Goal: Communication & Community: Answer question/provide support

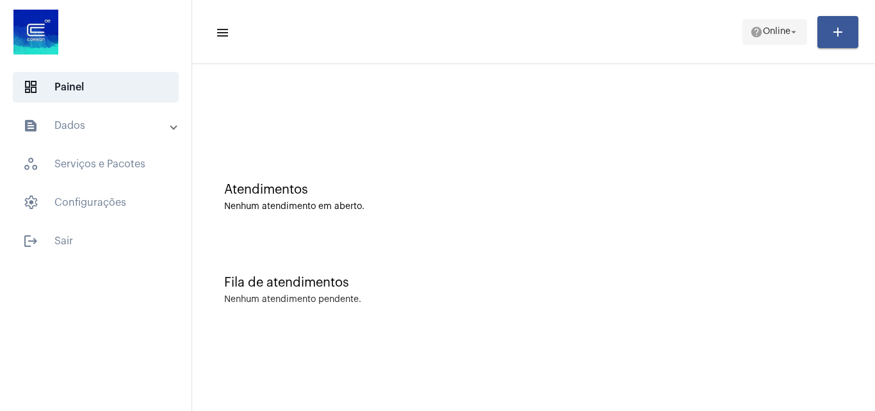
click at [773, 28] on span "Online" at bounding box center [777, 32] width 28 height 9
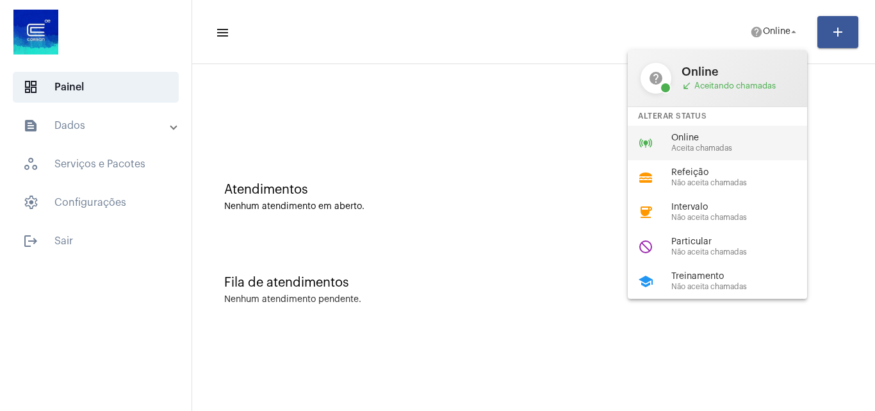
click at [718, 145] on span "Aceita chamadas" at bounding box center [744, 148] width 146 height 8
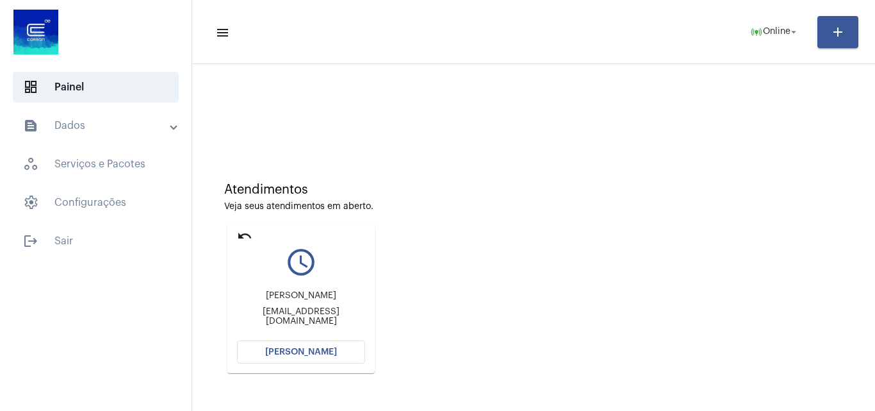
click at [630, 216] on div "Atendimentos Veja seus atendimentos em aberto. undo query_builder [PERSON_NAME]…" at bounding box center [534, 272] width 670 height 257
click at [347, 346] on button "[PERSON_NAME]" at bounding box center [301, 351] width 128 height 23
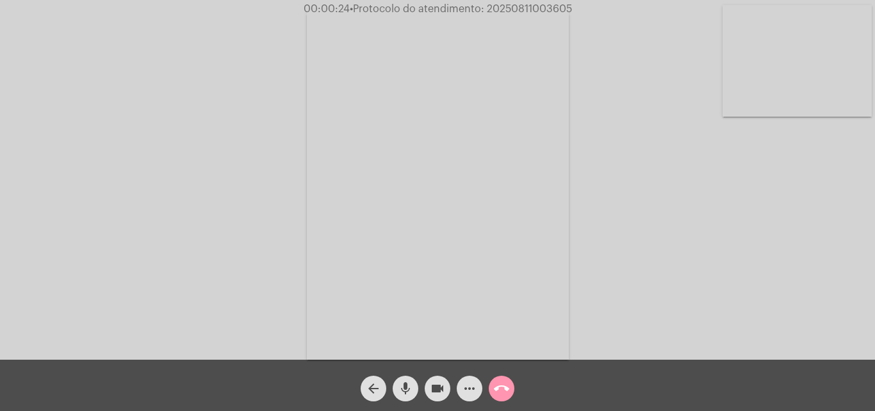
click at [401, 382] on mat-icon "mic" at bounding box center [405, 387] width 15 height 15
click at [409, 381] on mat-icon "mic_off" at bounding box center [405, 387] width 15 height 15
click at [405, 381] on mat-icon "mic" at bounding box center [405, 387] width 15 height 15
click at [409, 382] on mat-icon "mic_off" at bounding box center [405, 387] width 15 height 15
click at [469, 386] on mat-icon "more_horiz" at bounding box center [469, 387] width 15 height 15
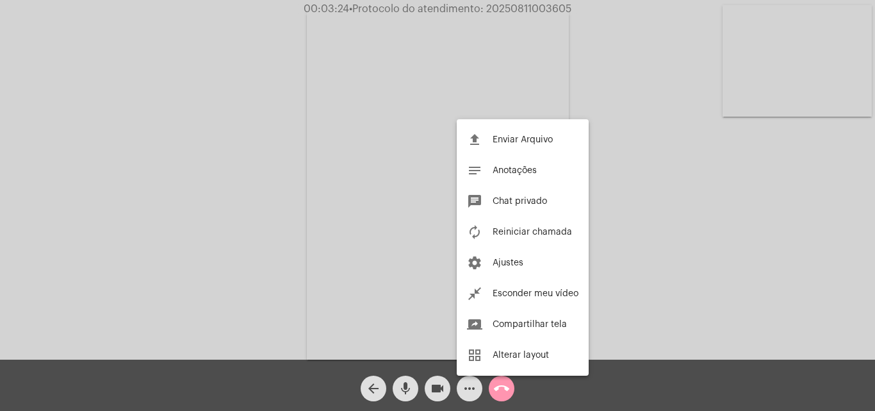
click at [229, 130] on div at bounding box center [437, 205] width 875 height 411
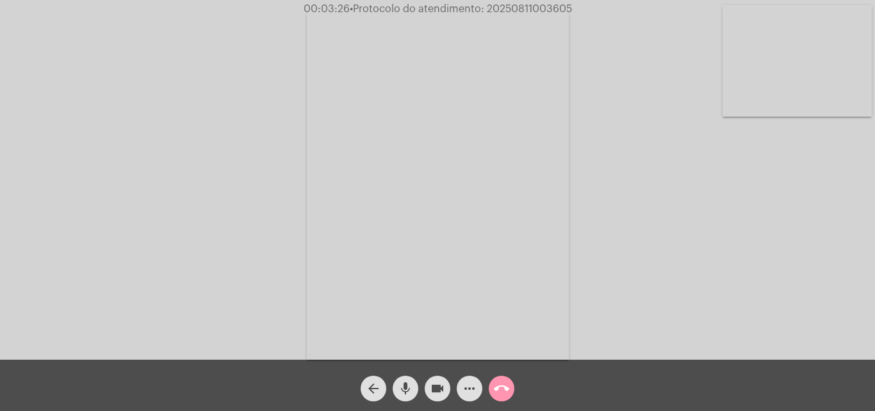
click at [403, 387] on mat-icon "mic" at bounding box center [405, 387] width 15 height 15
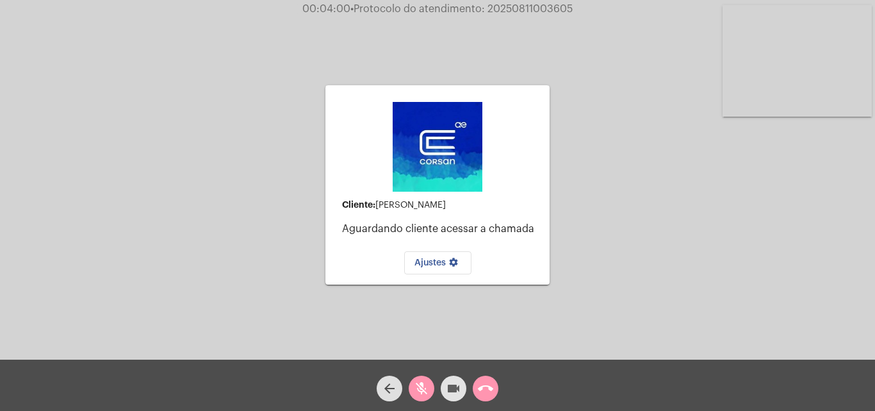
click at [455, 383] on mat-icon "videocam" at bounding box center [453, 387] width 15 height 15
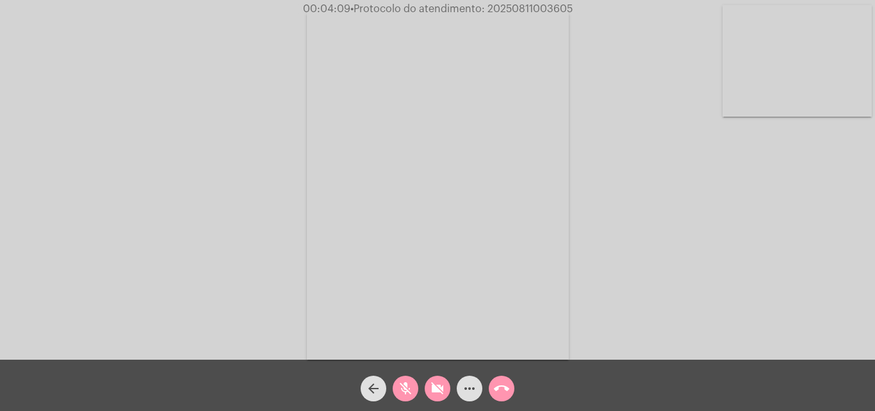
click at [438, 384] on mat-icon "videocam_off" at bounding box center [437, 387] width 15 height 15
click at [405, 389] on mat-icon "mic_off" at bounding box center [405, 387] width 15 height 15
click at [407, 388] on mat-icon "mic" at bounding box center [405, 387] width 15 height 15
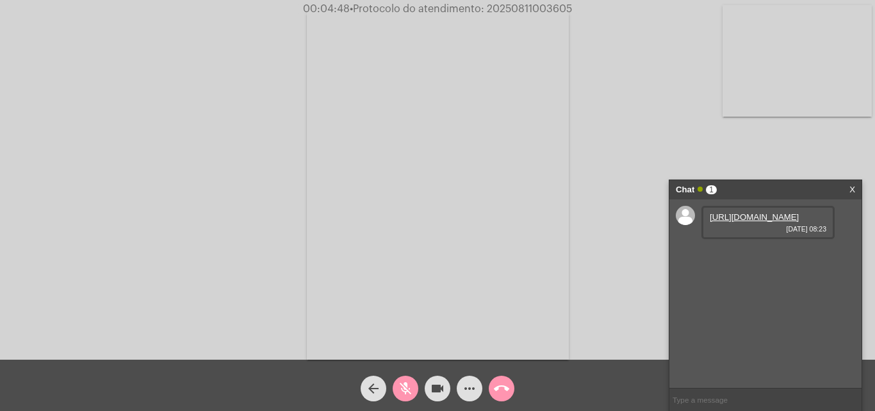
click at [405, 388] on mat-icon "mic_off" at bounding box center [405, 387] width 15 height 15
drag, startPoint x: 404, startPoint y: 384, endPoint x: 405, endPoint y: 348, distance: 35.2
click at [404, 382] on mat-icon "mic" at bounding box center [405, 387] width 15 height 15
click at [769, 222] on link "[URL][DOMAIN_NAME]" at bounding box center [754, 217] width 89 height 10
drag, startPoint x: 728, startPoint y: 147, endPoint x: 576, endPoint y: 89, distance: 162.4
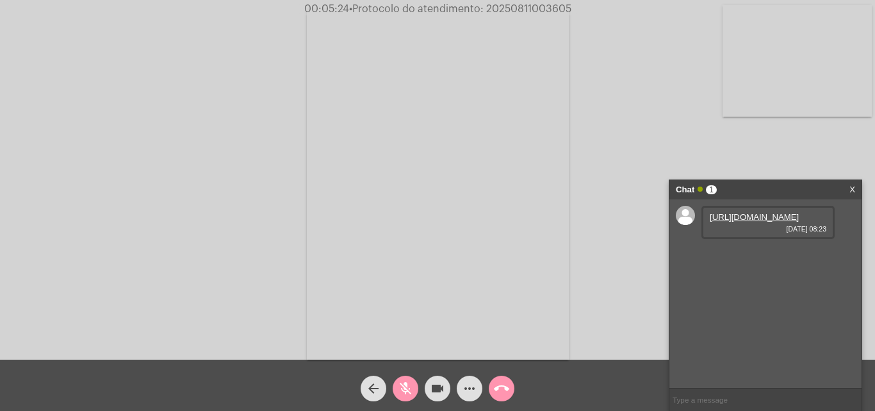
click at [728, 147] on div "Acessando Câmera e Microfone..." at bounding box center [437, 182] width 872 height 359
click at [411, 385] on mat-icon "mic_off" at bounding box center [405, 387] width 15 height 15
click at [404, 390] on mat-icon "mic" at bounding box center [405, 387] width 15 height 15
click at [408, 380] on mat-icon "mic_off" at bounding box center [405, 387] width 15 height 15
click at [400, 383] on mat-icon "mic" at bounding box center [405, 387] width 15 height 15
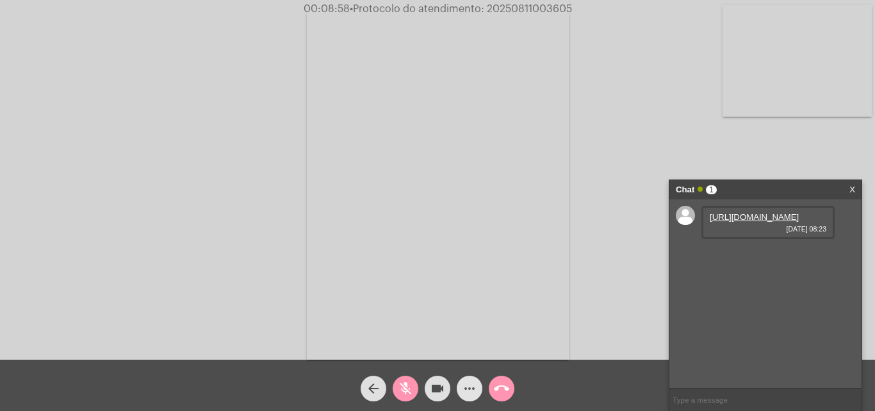
click at [470, 387] on mat-icon "more_horiz" at bounding box center [469, 387] width 15 height 15
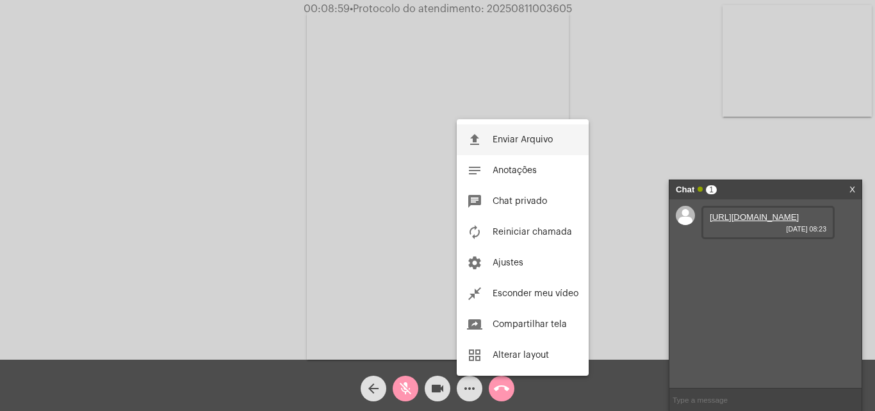
click at [485, 140] on button "file_upload Enviar Arquivo" at bounding box center [523, 139] width 132 height 31
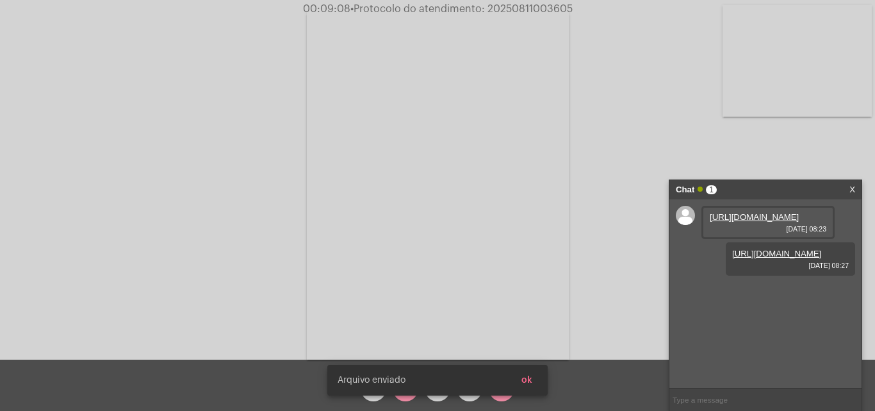
click at [535, 382] on button "ok" at bounding box center [526, 379] width 31 height 23
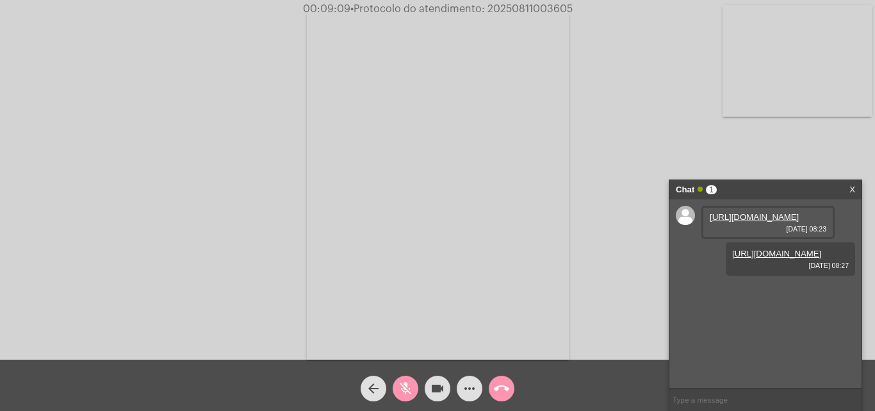
click at [411, 385] on mat-icon "mic_off" at bounding box center [405, 387] width 15 height 15
click at [403, 381] on mat-icon "mic" at bounding box center [405, 387] width 15 height 15
click at [402, 384] on mat-icon "mic_off" at bounding box center [405, 387] width 15 height 15
click at [409, 386] on mat-icon "mic" at bounding box center [405, 387] width 15 height 15
click at [408, 387] on mat-icon "mic_off" at bounding box center [405, 387] width 15 height 15
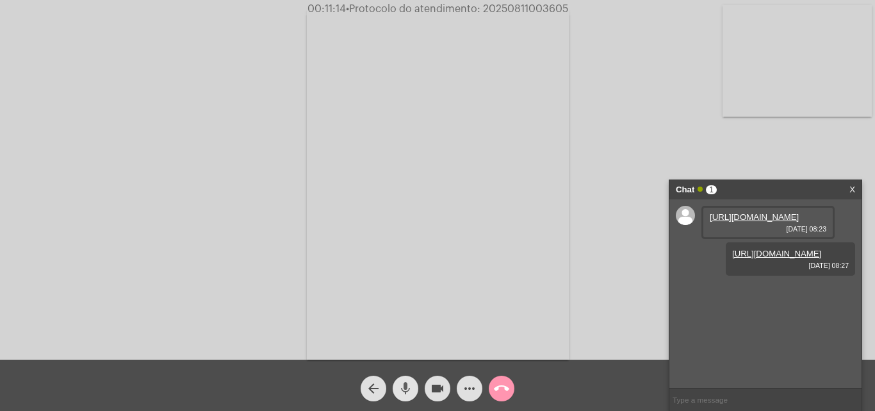
click at [409, 385] on mat-icon "mic" at bounding box center [405, 387] width 15 height 15
click at [402, 388] on mat-icon "mic_off" at bounding box center [405, 387] width 15 height 15
click at [463, 386] on mat-icon "more_horiz" at bounding box center [469, 387] width 15 height 15
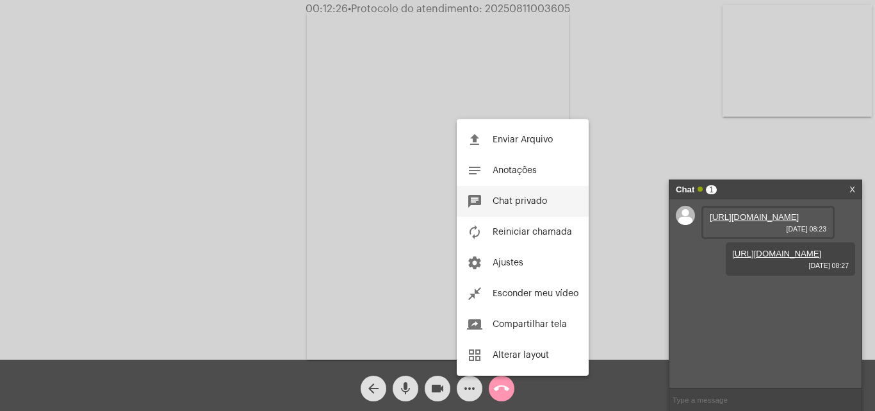
click at [495, 199] on span "Chat privado" at bounding box center [520, 201] width 54 height 9
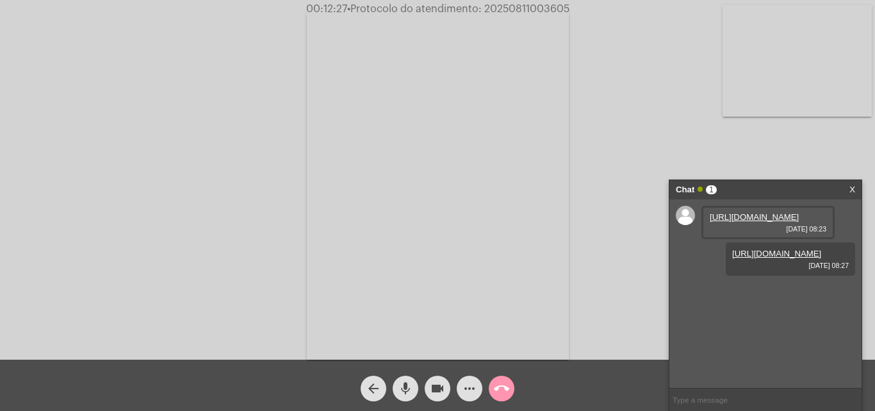
click at [710, 398] on input "text" at bounding box center [765, 399] width 192 height 22
paste input "1 Dia, 23 Horas e 60 Minutos até o vencimento!"
type input "1 Dia, 23 Horas e 60 Minutos até o vencimento!"
click at [498, 8] on span "• Protocolo do atendimento: 20250811003605" at bounding box center [458, 9] width 222 height 10
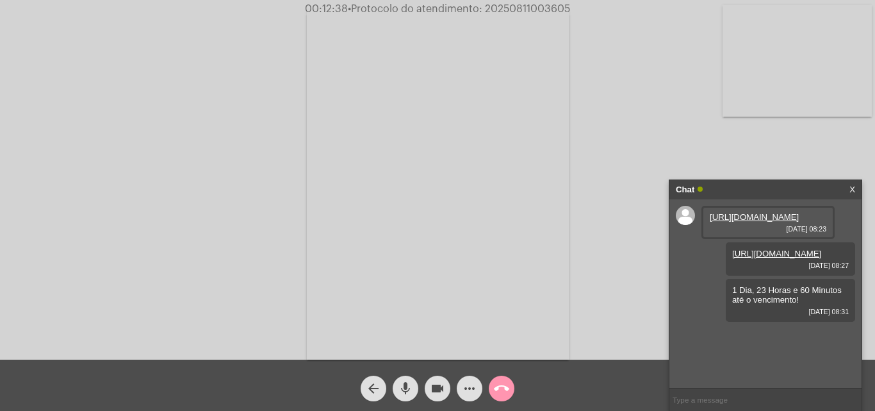
copy span "20250811003605"
click at [507, 385] on mat-icon "call_end" at bounding box center [501, 387] width 15 height 15
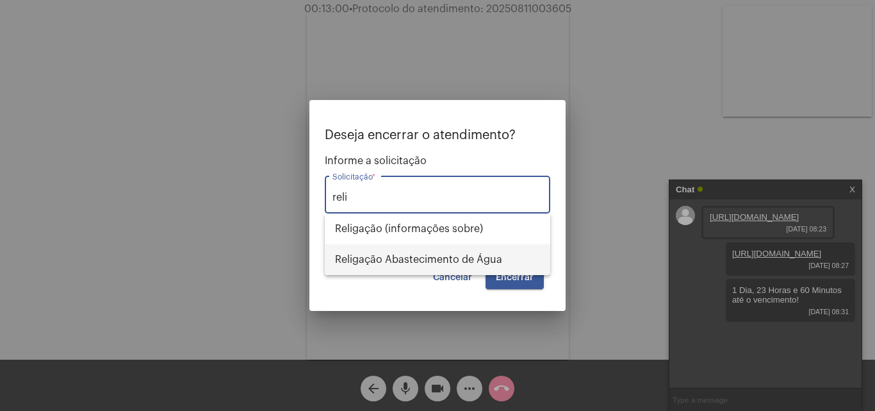
click at [424, 260] on span "Religação Abastecimento de Água" at bounding box center [437, 259] width 205 height 31
type input "Religação Abastecimento de Água"
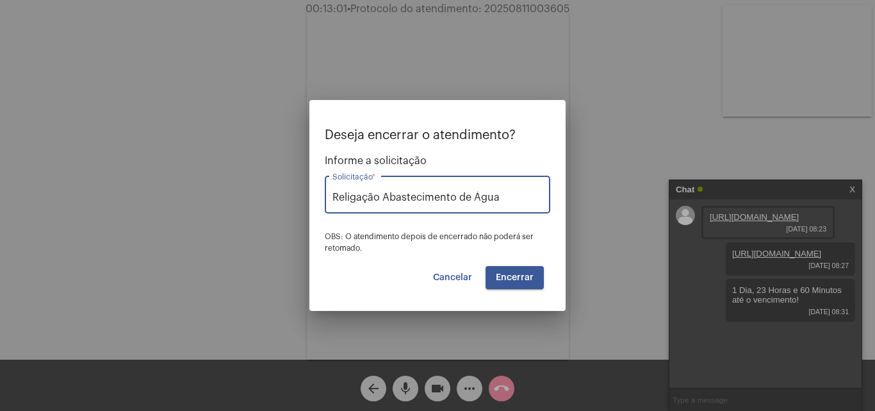
click at [533, 277] on span "Encerrar" at bounding box center [515, 277] width 38 height 9
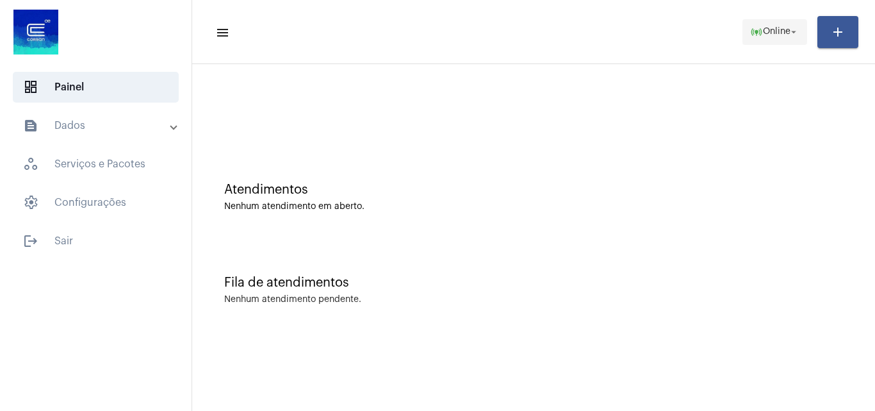
click at [760, 28] on mat-icon "online_prediction" at bounding box center [756, 32] width 13 height 13
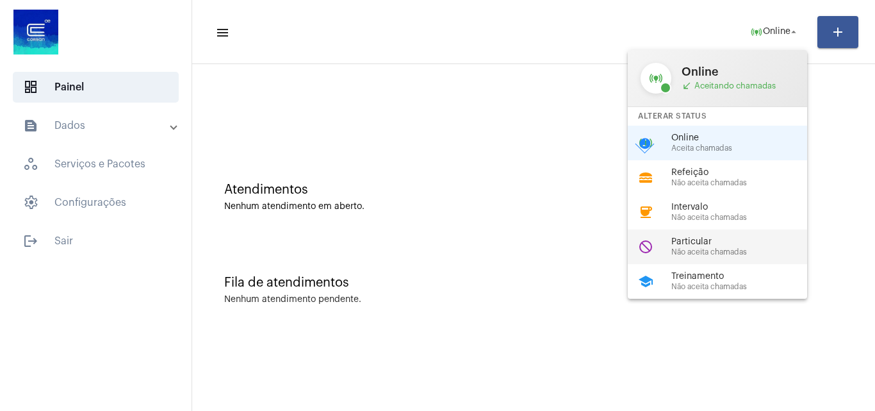
click at [710, 240] on span "Particular" at bounding box center [744, 242] width 146 height 10
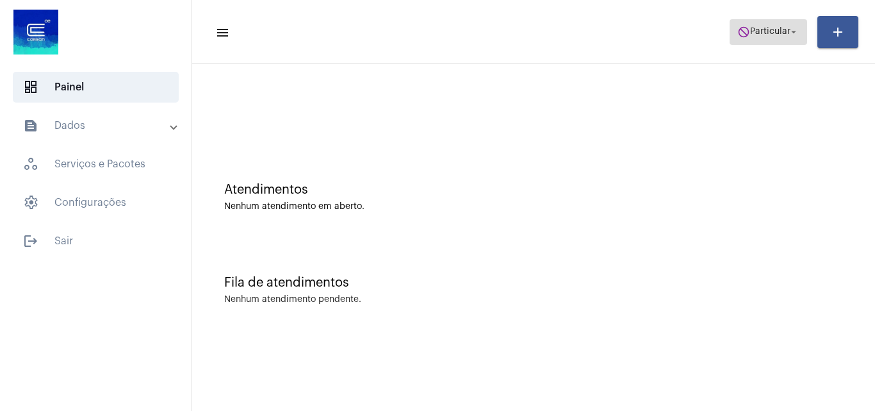
click at [776, 28] on span "Particular" at bounding box center [770, 32] width 40 height 9
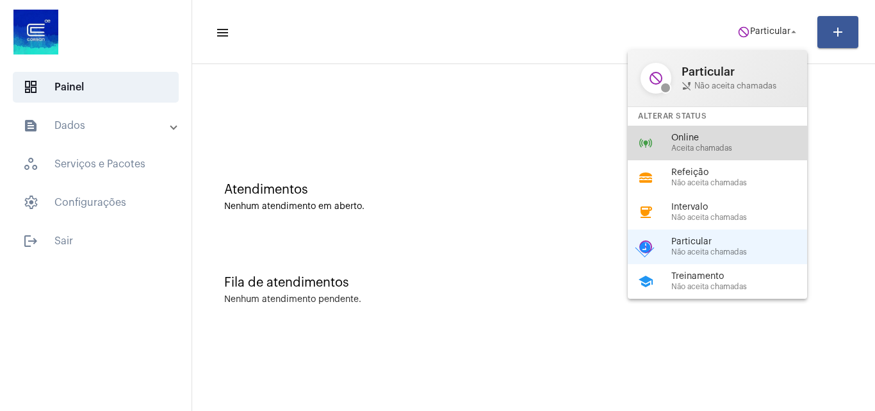
click at [730, 152] on span "Aceita chamadas" at bounding box center [744, 148] width 146 height 8
